Goal: Information Seeking & Learning: Learn about a topic

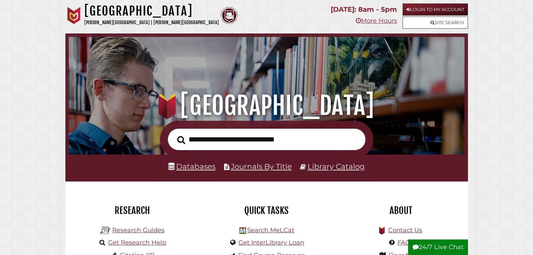
scroll to position [105, 0]
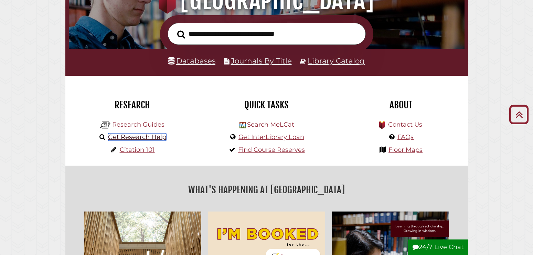
click at [151, 139] on link "Get Research Help" at bounding box center [137, 137] width 58 height 8
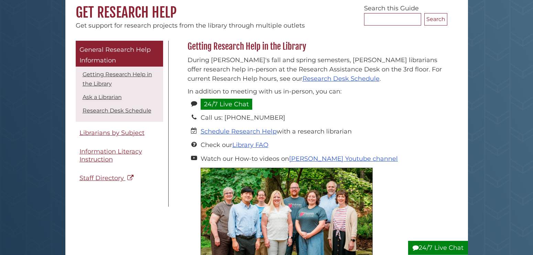
scroll to position [70, 0]
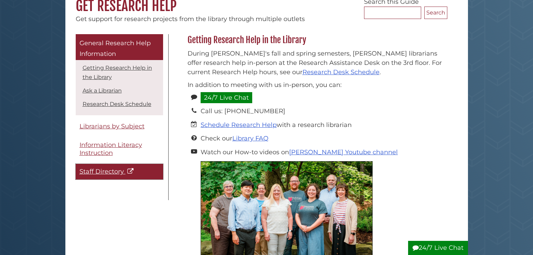
click at [102, 171] on span "Staff Directory" at bounding box center [102, 171] width 44 height 8
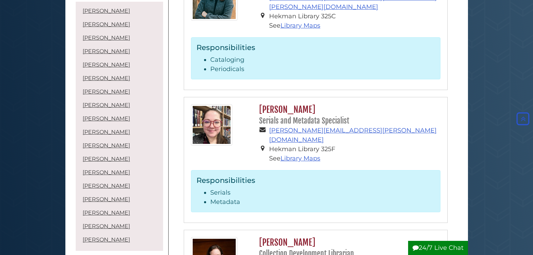
scroll to position [2213, 0]
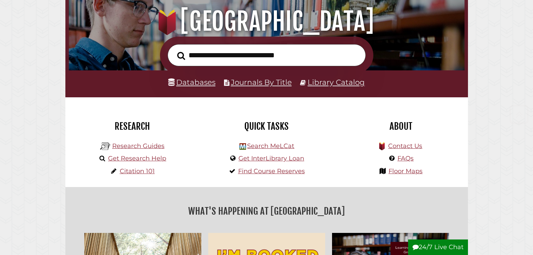
scroll to position [105, 0]
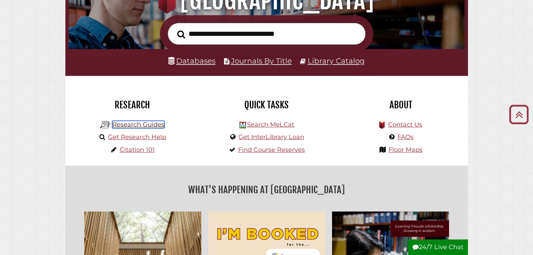
click at [138, 127] on link "Research Guides" at bounding box center [138, 125] width 52 height 8
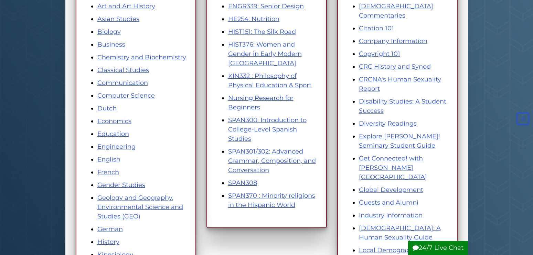
scroll to position [141, 0]
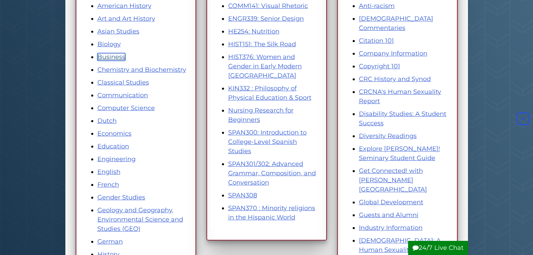
click at [120, 57] on link "Business" at bounding box center [111, 57] width 28 height 8
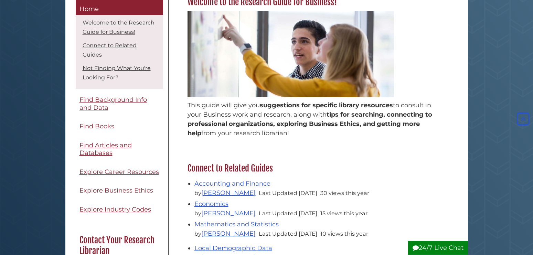
scroll to position [35, 0]
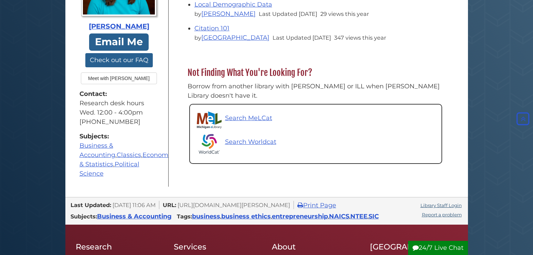
scroll to position [231, 0]
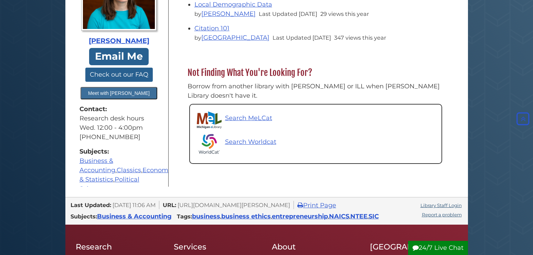
scroll to position [185, 0]
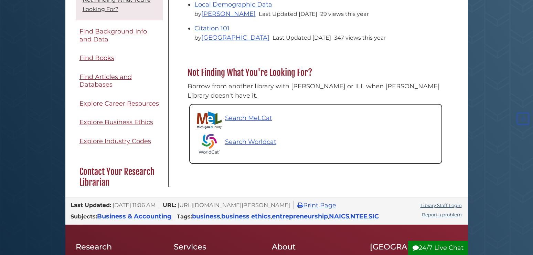
scroll to position [185, 0]
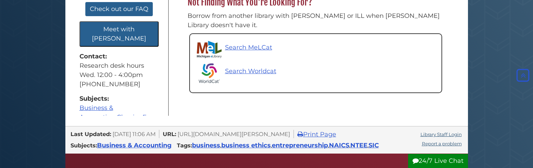
scroll to position [276, 0]
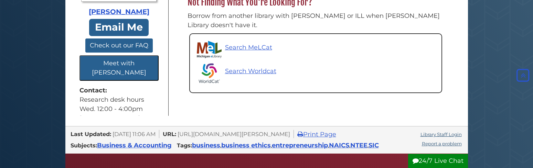
click at [72, 106] on div "Menu Home Welcome to the Research Guide for Business! Connect to Related Guides…" at bounding box center [120, 32] width 98 height 168
click at [162, 52] on div "[PERSON_NAME] Email Me Check out our FAQ Meet with [PERSON_NAME] Contact: Resea…" at bounding box center [119, 56] width 86 height 256
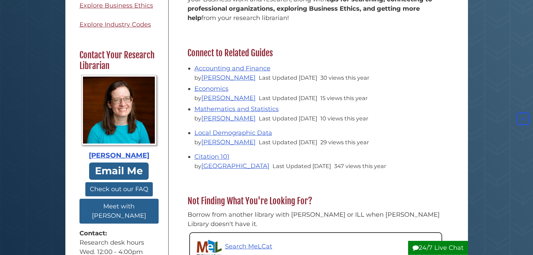
scroll to position [211, 0]
